Goal: Task Accomplishment & Management: Manage account settings

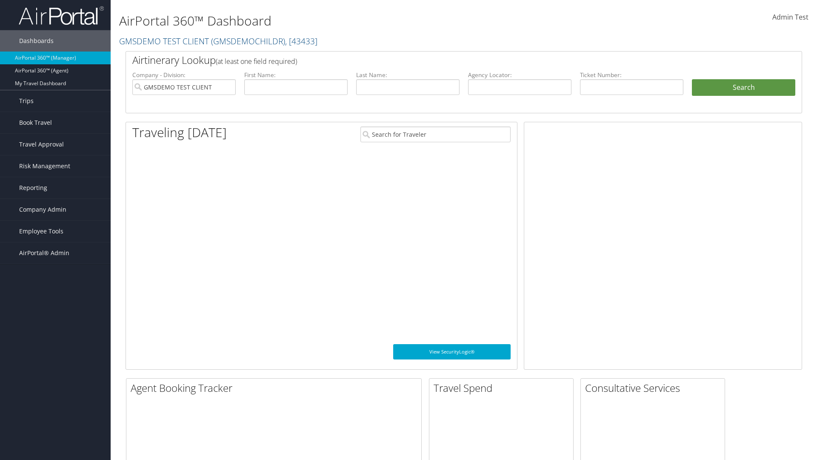
click at [55, 209] on span "Company Admin" at bounding box center [42, 209] width 47 height 21
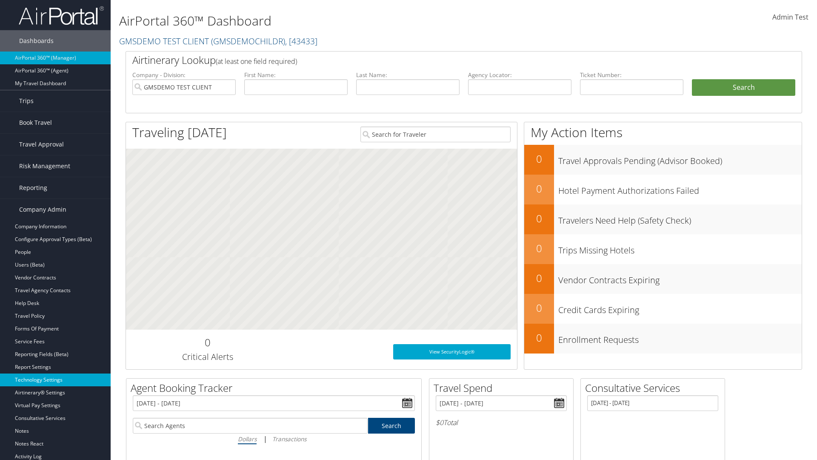
click at [55, 380] on link "Technology Settings" at bounding box center [55, 379] width 111 height 13
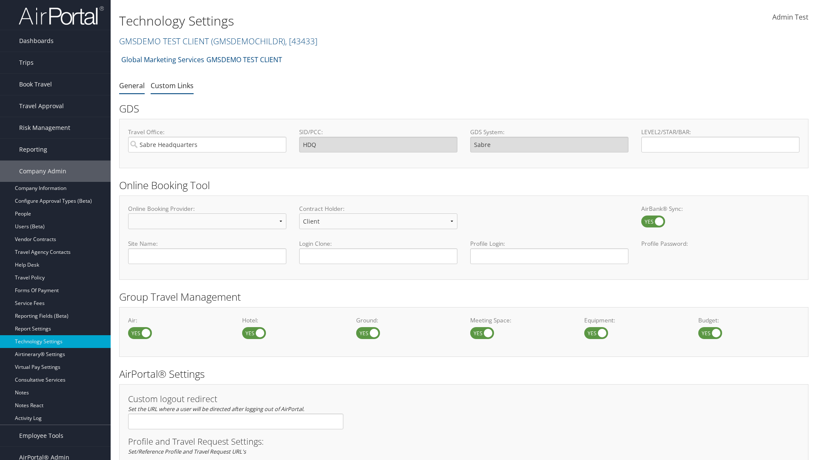
click at [172, 85] on link "Custom Links" at bounding box center [172, 85] width 43 height 9
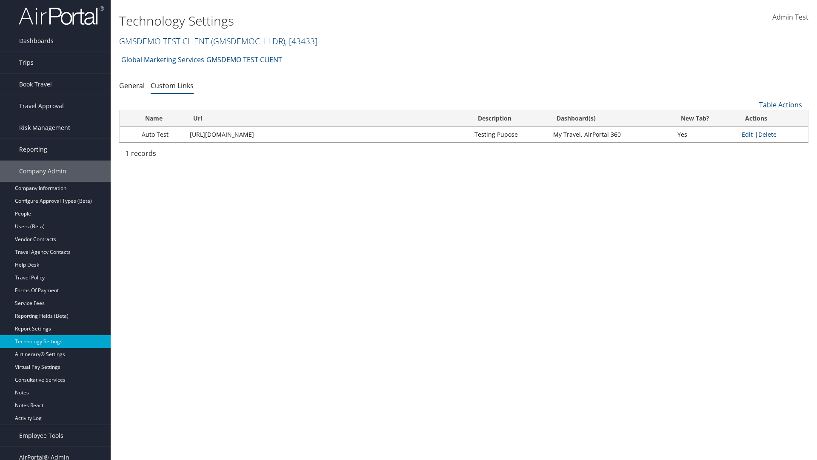
click at [163, 41] on link "GMSDEMO TEST CLIENT ( GMSDEMOCHILDR ) , [ 43433 ]" at bounding box center [218, 40] width 198 height 11
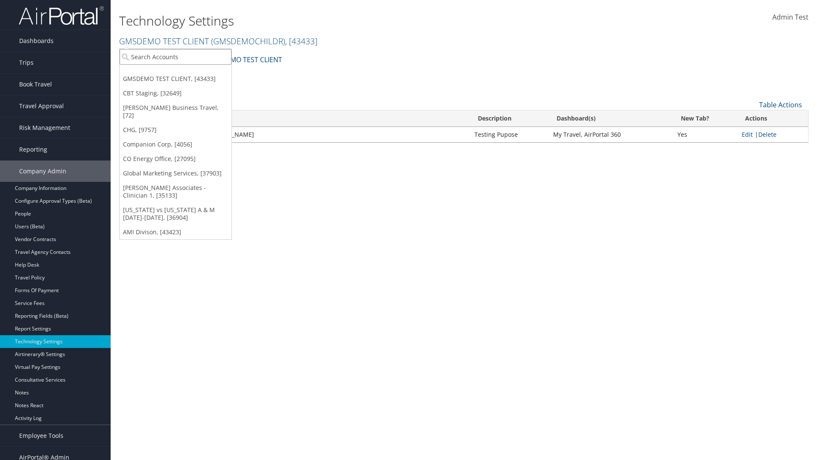
click at [175, 57] on input "search" at bounding box center [176, 57] width 112 height 16
type input "CBTSTG"
click at [175, 72] on div "CBT Staging (CBTSTG), [32649]" at bounding box center [175, 73] width 121 height 8
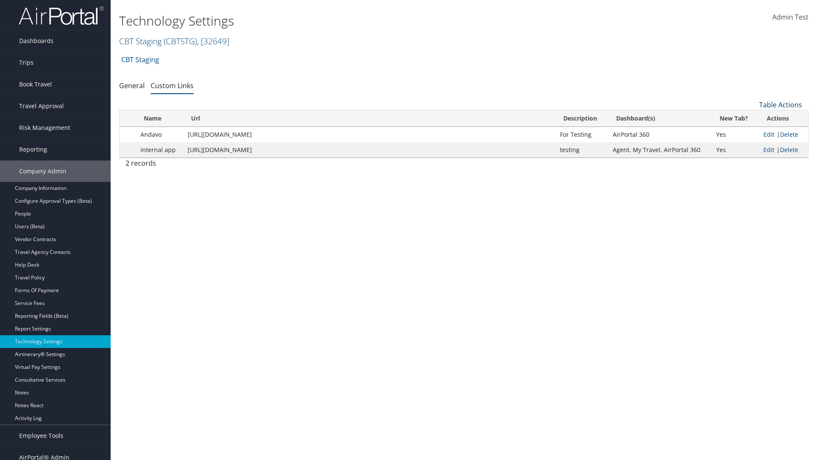
click at [781, 105] on link "Table Actions" at bounding box center [781, 104] width 43 height 9
click at [752, 118] on link "New Record" at bounding box center [753, 118] width 112 height 14
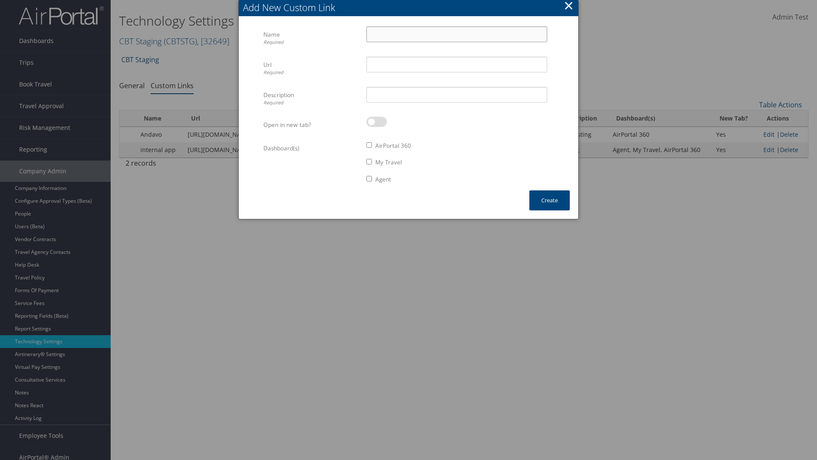
click at [457, 34] on input "Name Required" at bounding box center [457, 34] width 181 height 16
type input "Auto Test"
click at [457, 64] on input "Url Required" at bounding box center [457, 65] width 181 height 16
type input "[URL][DOMAIN_NAME]"
click at [457, 95] on input "Description Required" at bounding box center [457, 95] width 181 height 16
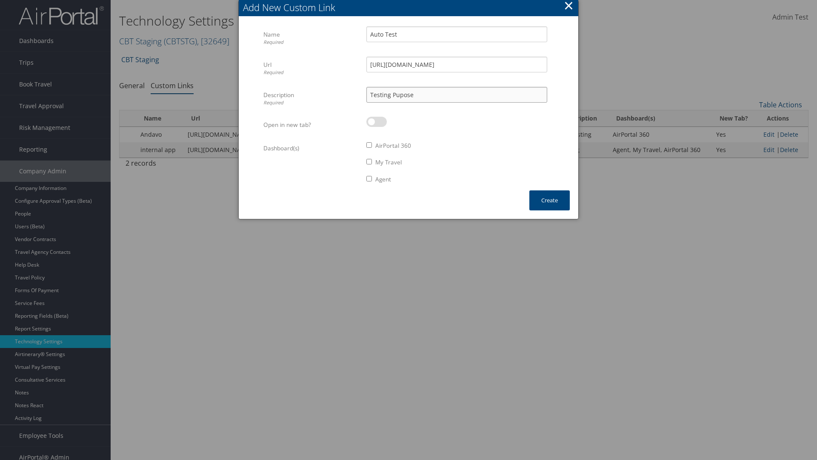
type input "Testing Pupose"
click at [377, 122] on label at bounding box center [377, 122] width 20 height 10
click at [376, 122] on input "checkbox" at bounding box center [374, 123] width 6 height 6
checkbox input "true"
click at [394, 146] on label "AirPortal 360" at bounding box center [394, 145] width 36 height 9
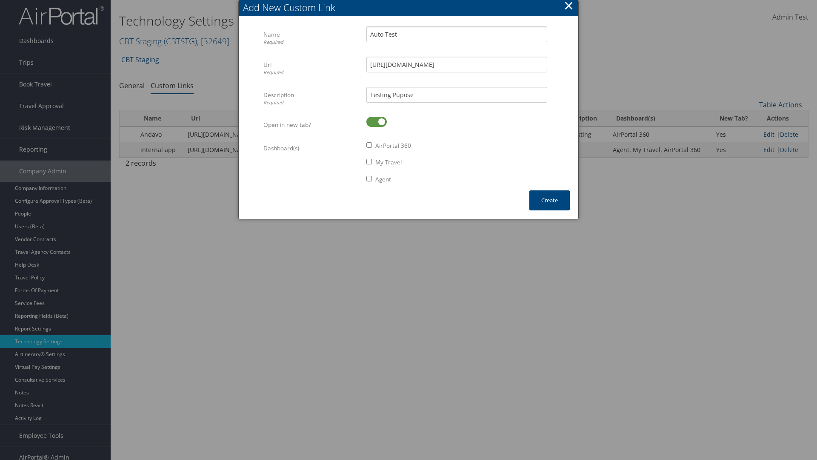
click at [372, 146] on input "AirPortal 360" at bounding box center [370, 145] width 6 height 6
checkbox input "true"
click at [389, 162] on label "My Travel" at bounding box center [389, 162] width 26 height 9
click at [372, 162] on input "My Travel" at bounding box center [370, 162] width 6 height 6
checkbox input "true"
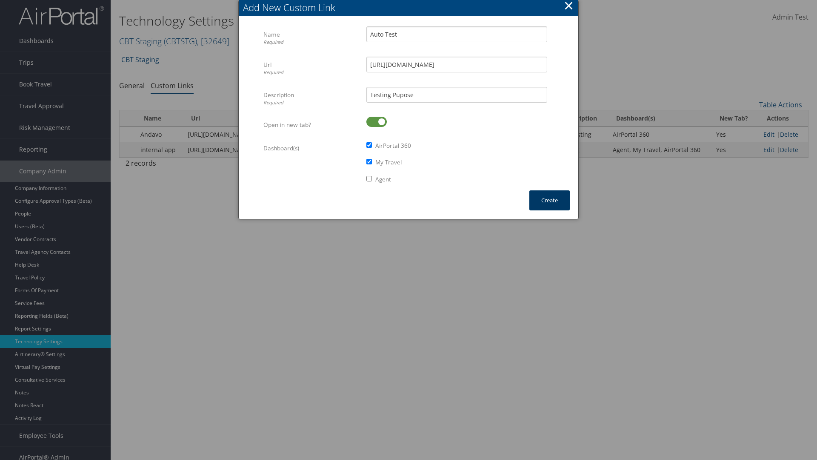
click at [550, 200] on button "Create" at bounding box center [550, 200] width 40 height 20
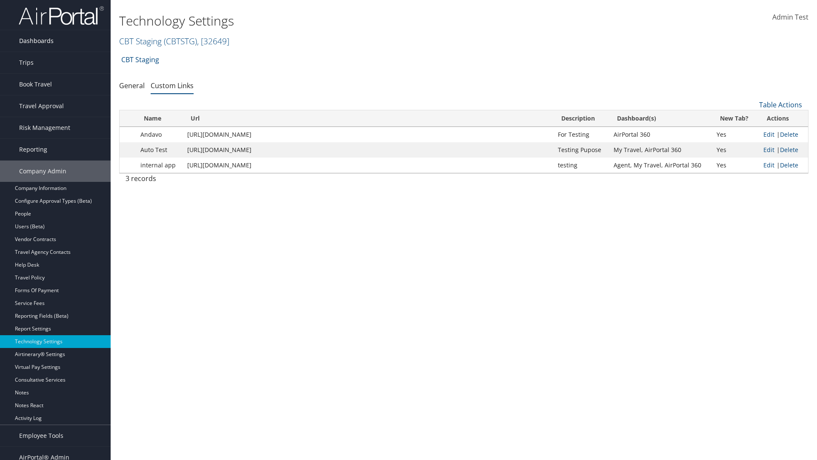
click at [55, 41] on link "Dashboards" at bounding box center [55, 40] width 111 height 21
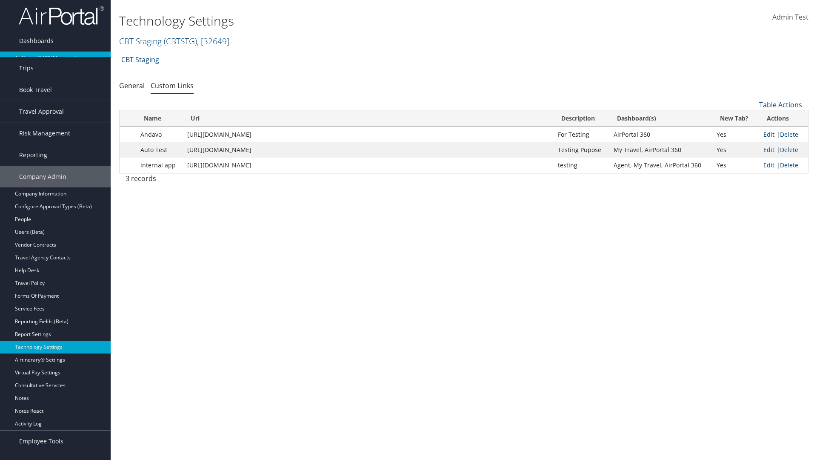
click at [55, 58] on link "AirPortal 360™ (Manager)" at bounding box center [55, 58] width 111 height 13
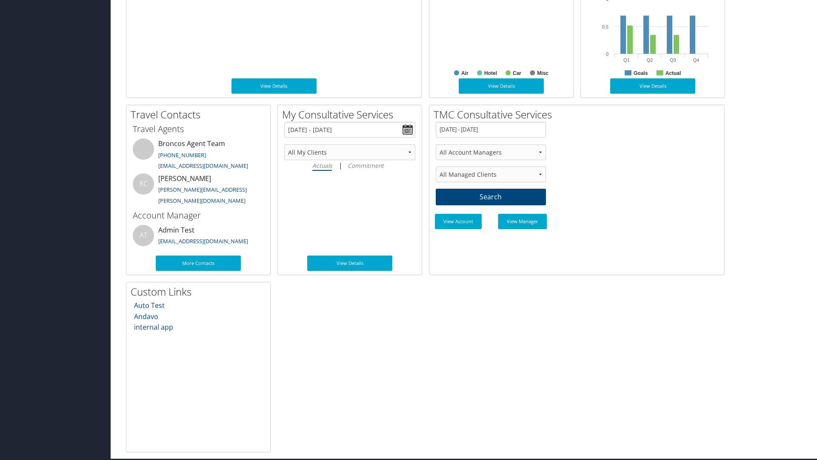
scroll to position [450, 0]
click at [149, 305] on link "Auto Test" at bounding box center [149, 305] width 31 height 9
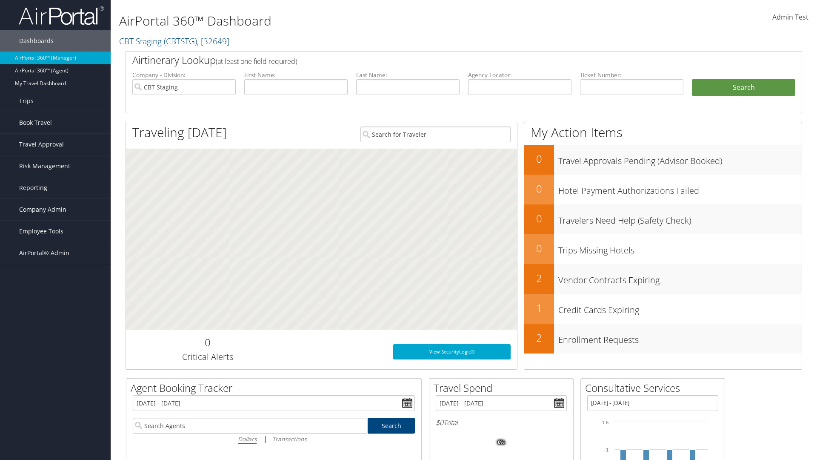
click at [55, 209] on span "Company Admin" at bounding box center [42, 209] width 47 height 21
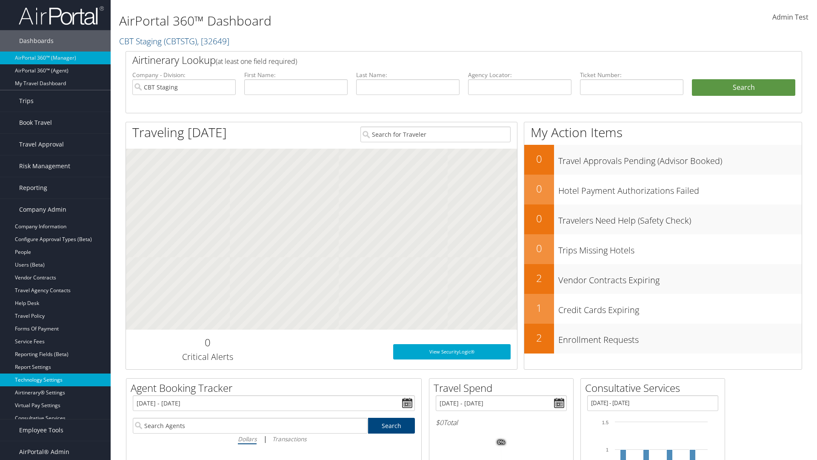
click at [55, 380] on link "Technology Settings" at bounding box center [55, 379] width 111 height 13
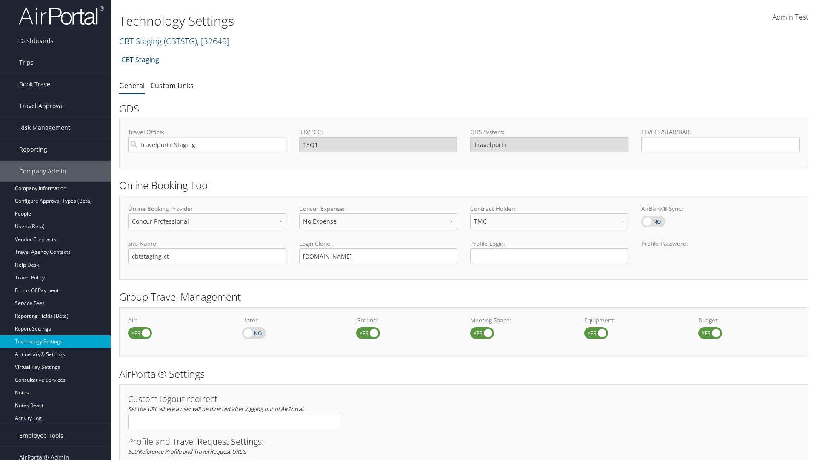
select select "4"
click at [172, 85] on link "Custom Links" at bounding box center [172, 85] width 43 height 9
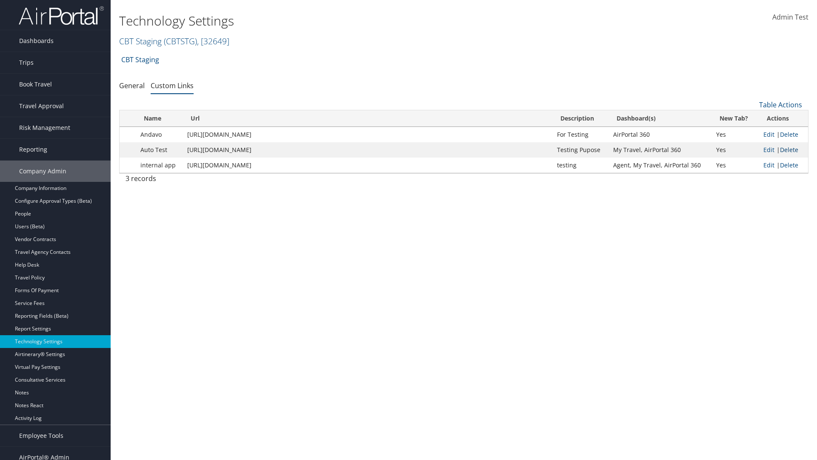
click at [789, 149] on link "Delete" at bounding box center [789, 150] width 18 height 8
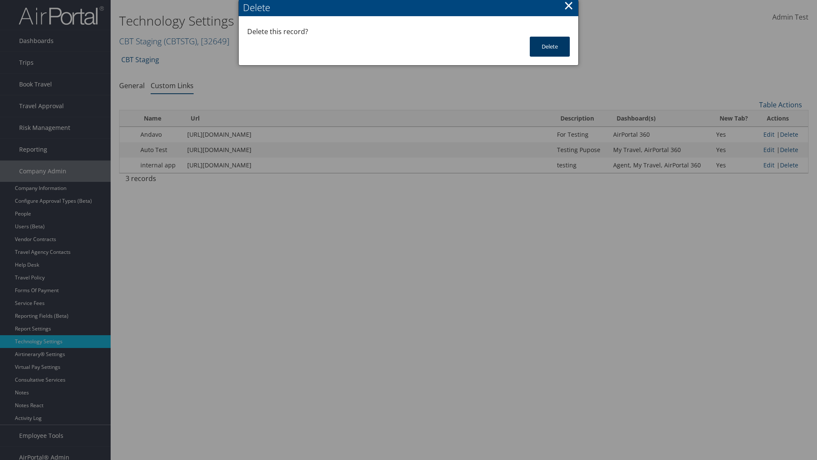
click at [550, 46] on button "Delete" at bounding box center [550, 47] width 40 height 20
